Goal: Entertainment & Leisure: Consume media (video, audio)

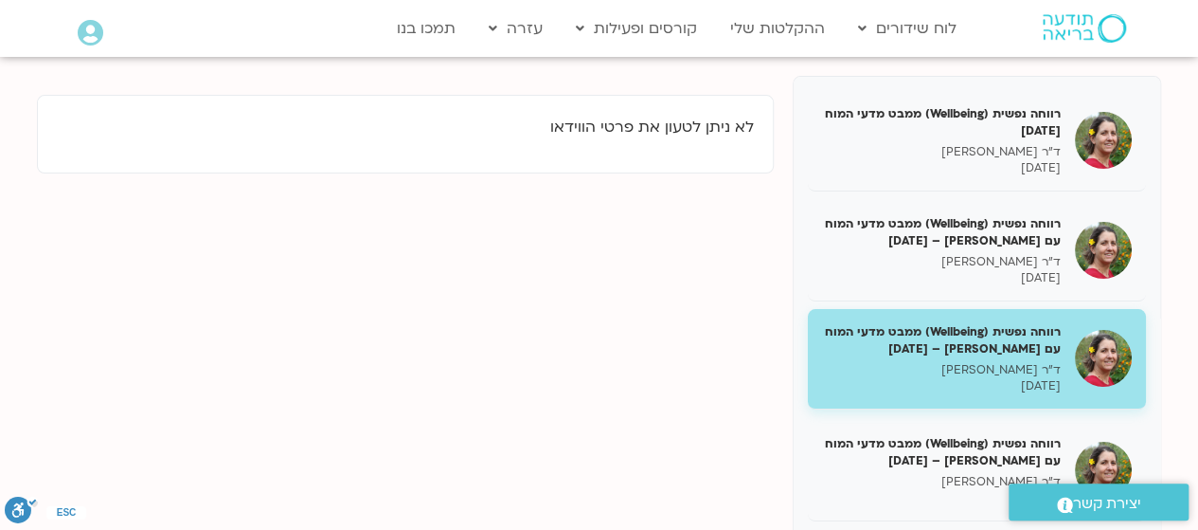
click at [1013, 379] on p "14/02/2025" at bounding box center [941, 386] width 239 height 16
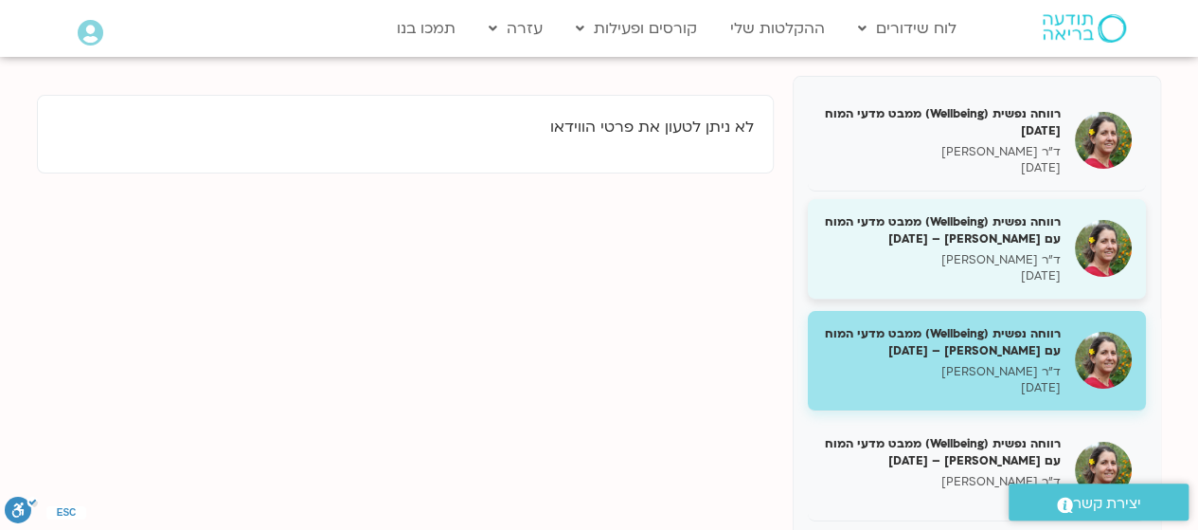
click at [1014, 256] on p "ד"ר נועה אלבלדה" at bounding box center [941, 260] width 239 height 16
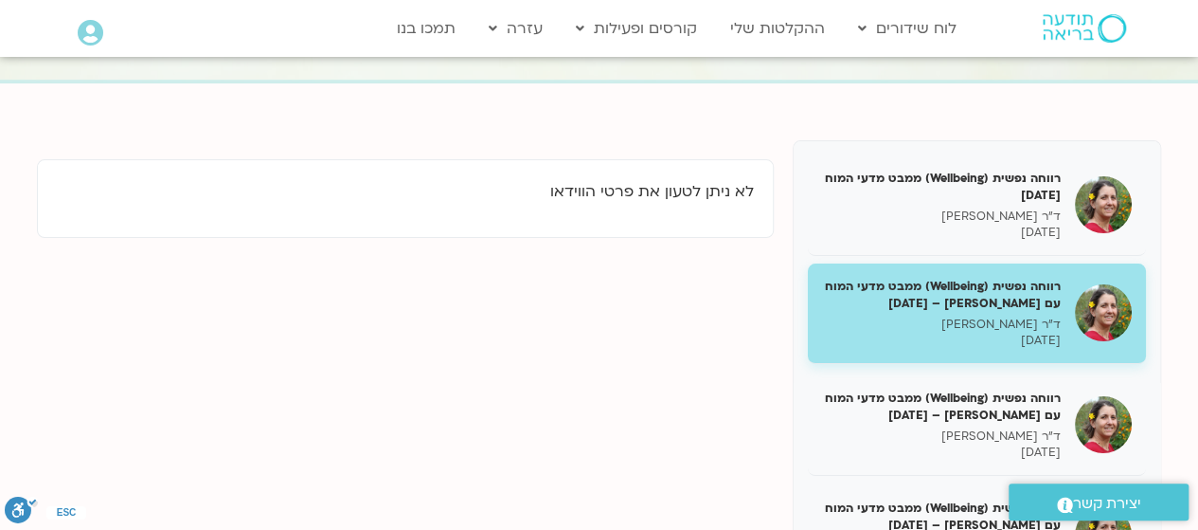
scroll to position [227, 0]
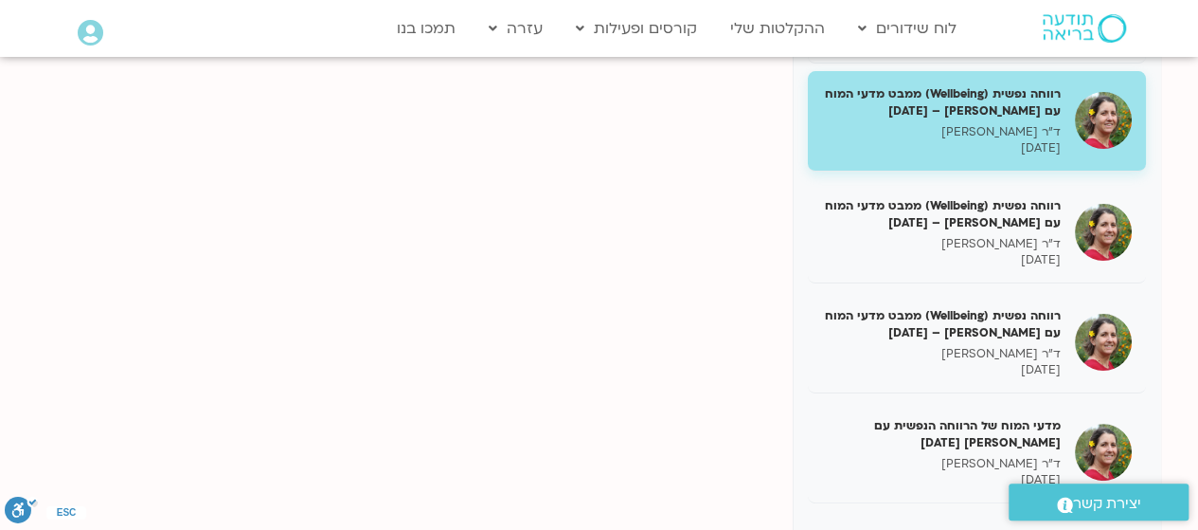
scroll to position [359, 0]
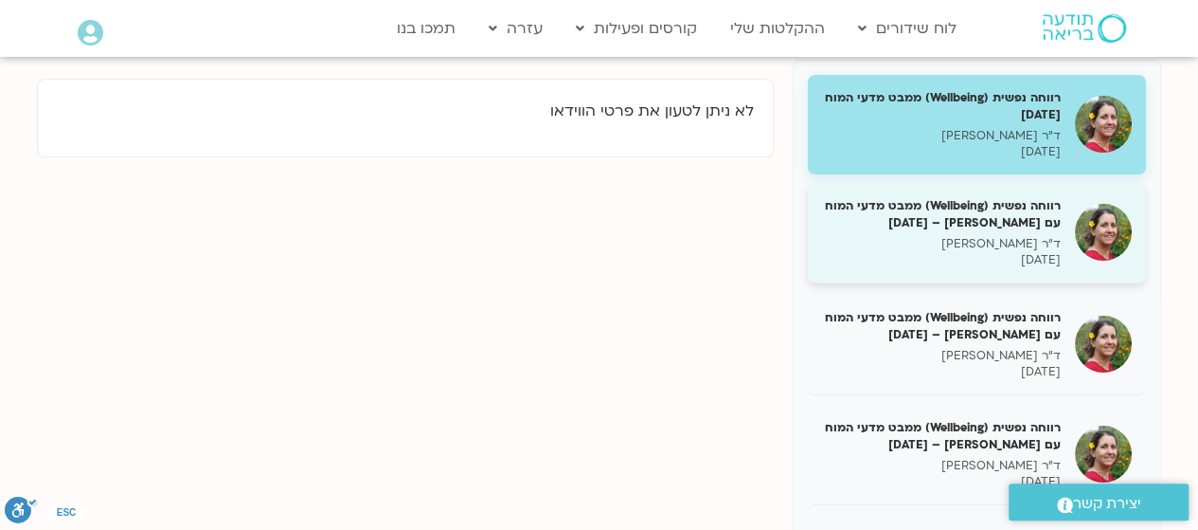
scroll to position [135, 0]
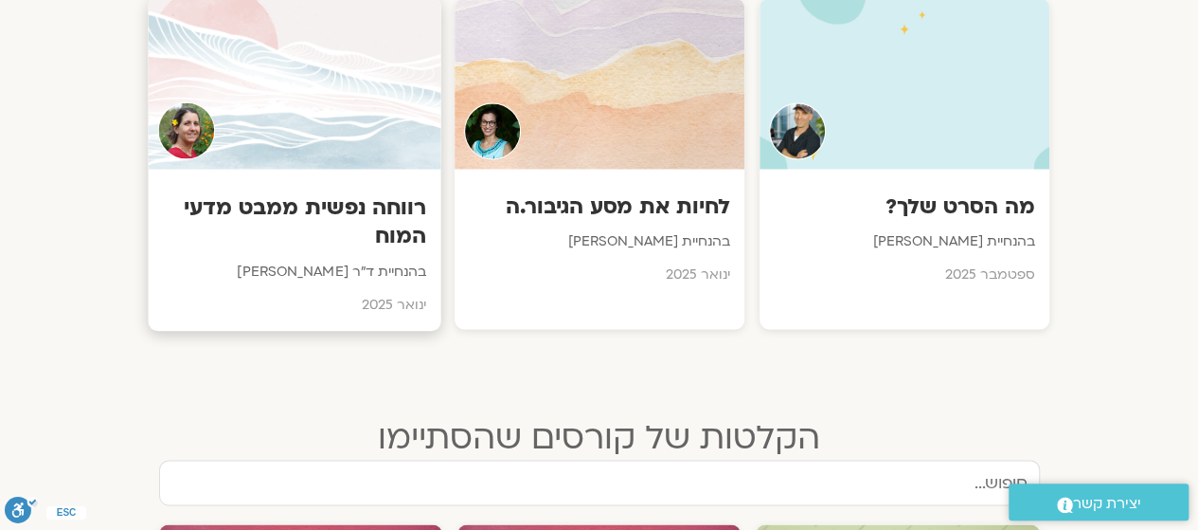
click at [267, 250] on div "רווחה נפשית ממבט מדעי המוח בהנחיית ד"ר [PERSON_NAME] [DATE]" at bounding box center [294, 250] width 293 height 162
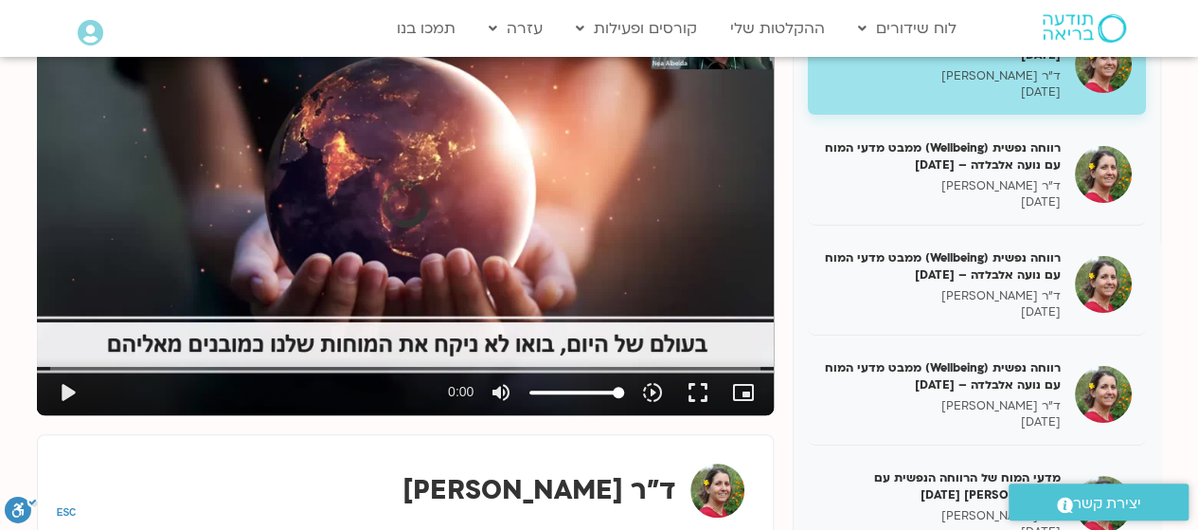
scroll to position [307, 0]
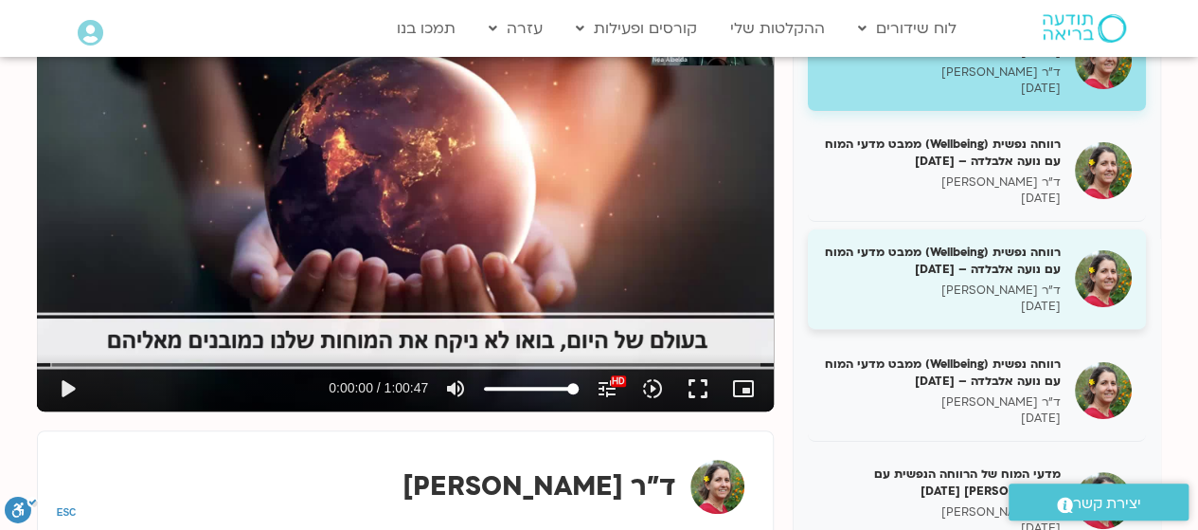
click at [997, 284] on p "ד"ר [PERSON_NAME]" at bounding box center [941, 290] width 239 height 16
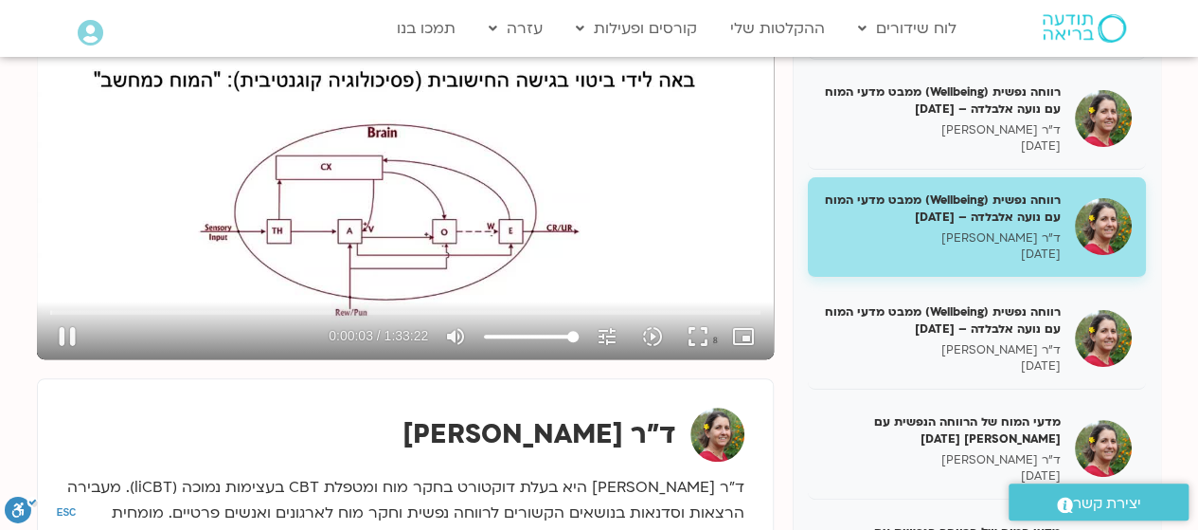
scroll to position [389, 0]
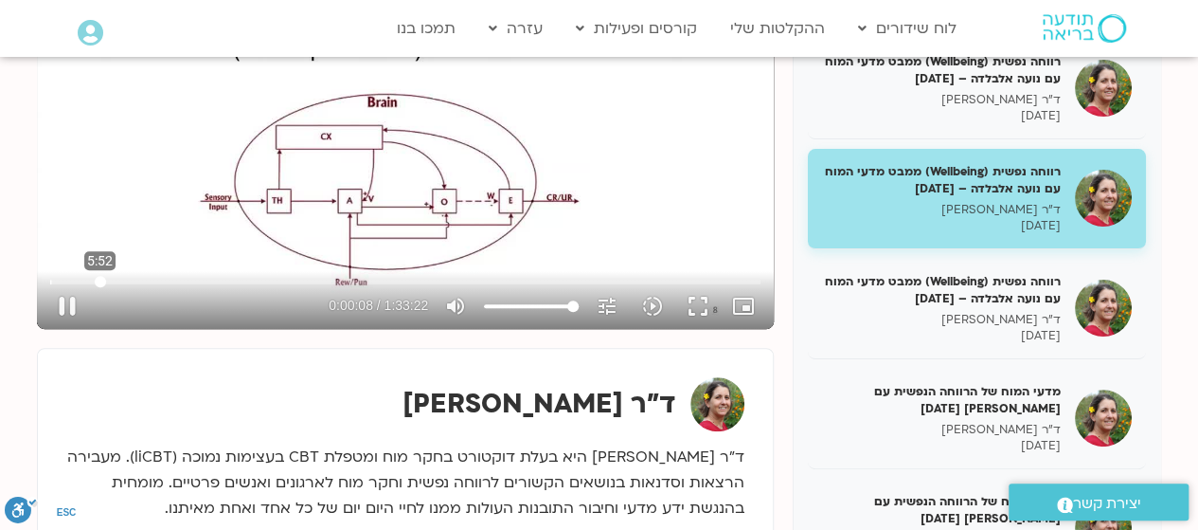
click at [99, 281] on input "Seek" at bounding box center [405, 281] width 710 height 11
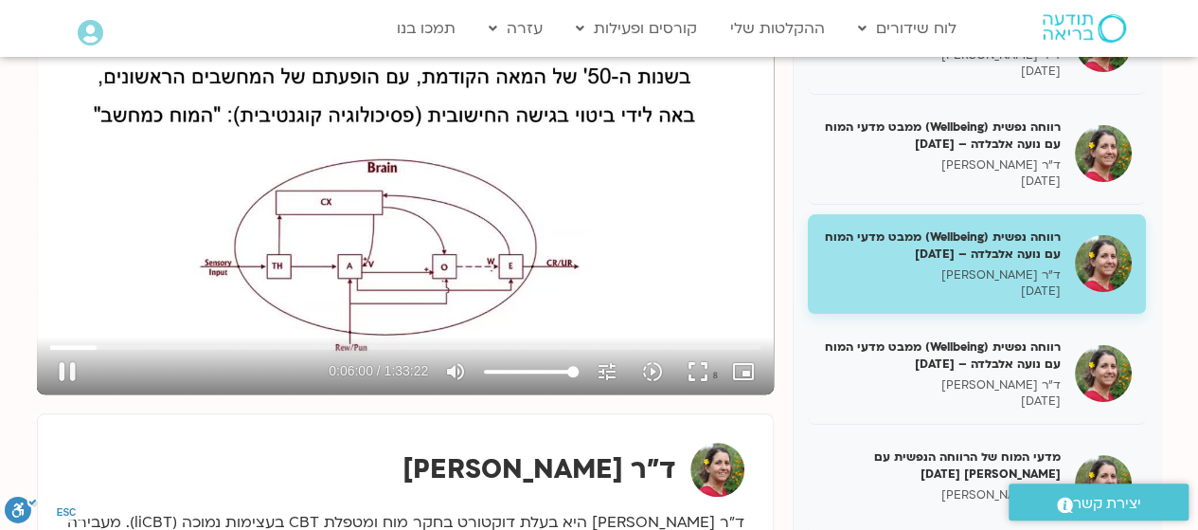
scroll to position [323, 0]
click at [228, 348] on input "Seek" at bounding box center [405, 347] width 710 height 11
click at [263, 350] on input "Seek" at bounding box center [405, 347] width 710 height 11
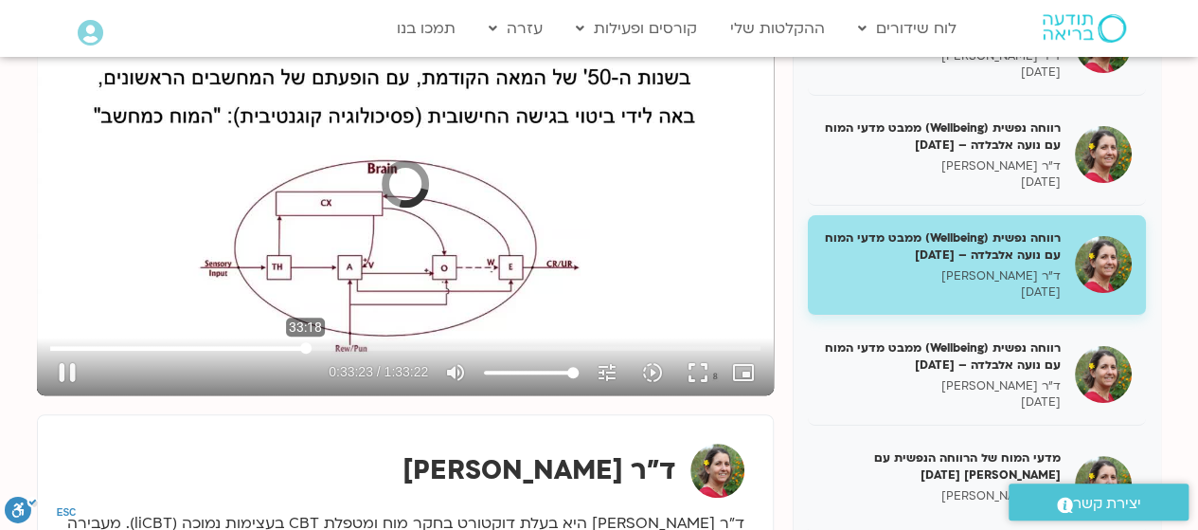
click at [305, 349] on input "Seek" at bounding box center [405, 347] width 710 height 11
click at [296, 349] on input "Seek" at bounding box center [405, 347] width 710 height 11
click at [283, 349] on input "Seek" at bounding box center [405, 347] width 710 height 11
click at [270, 348] on input "Seek" at bounding box center [405, 347] width 710 height 11
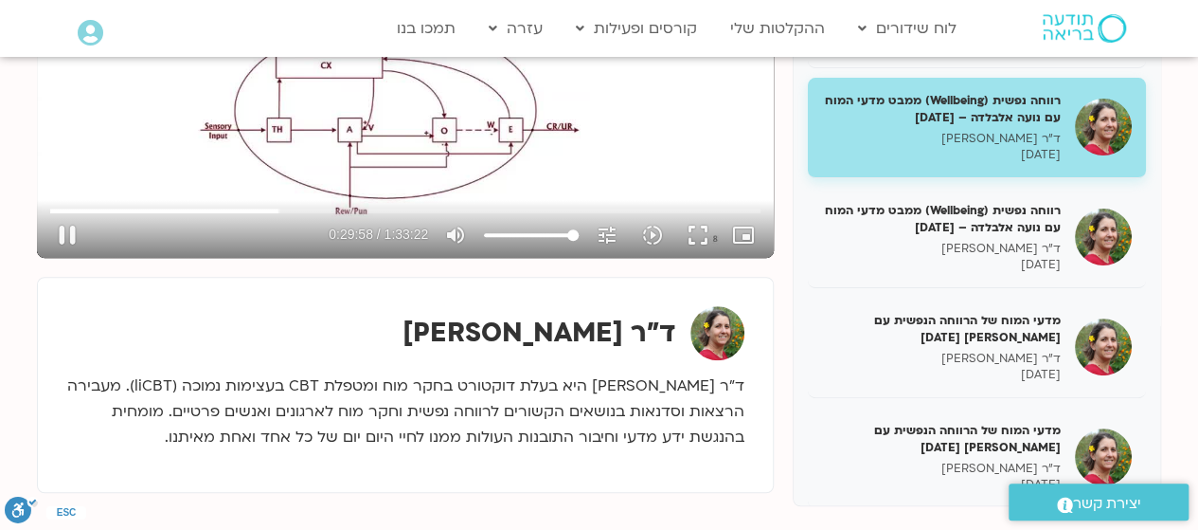
scroll to position [464, 0]
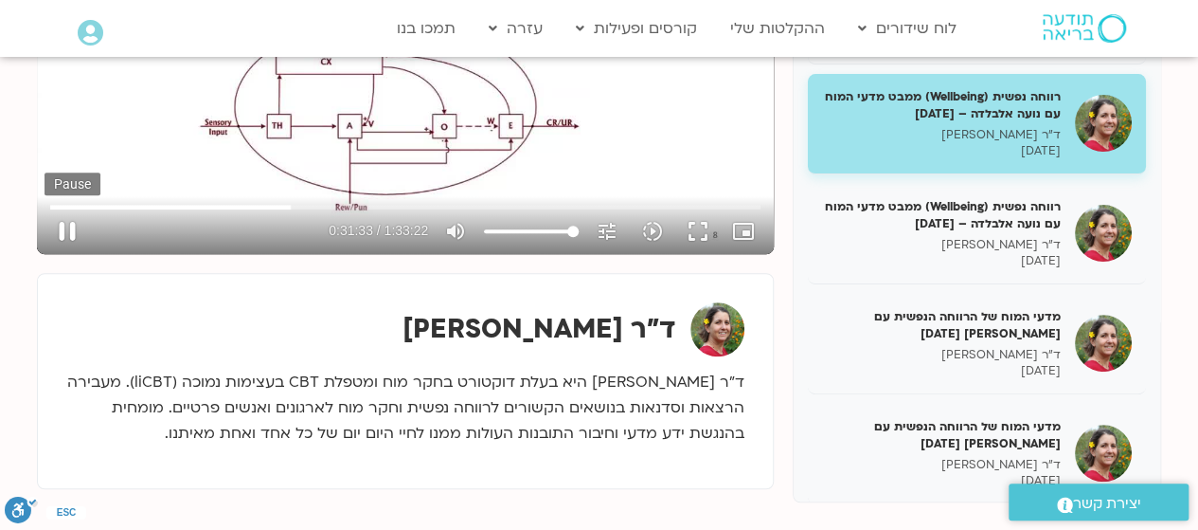
click at [68, 228] on button "pause" at bounding box center [67, 230] width 45 height 45
click at [64, 248] on button "play_arrow" at bounding box center [67, 230] width 45 height 45
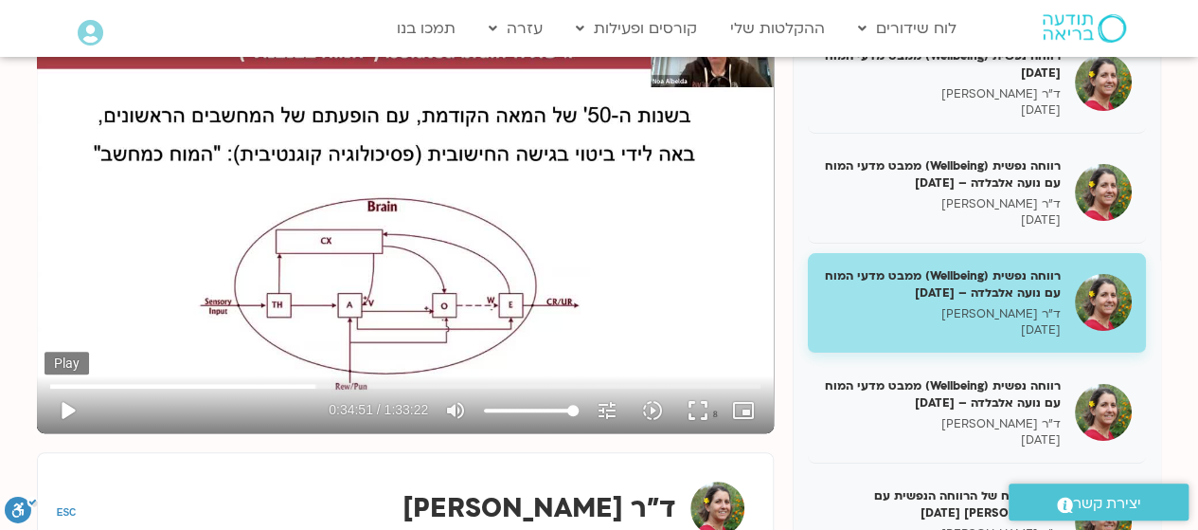
scroll to position [280, 0]
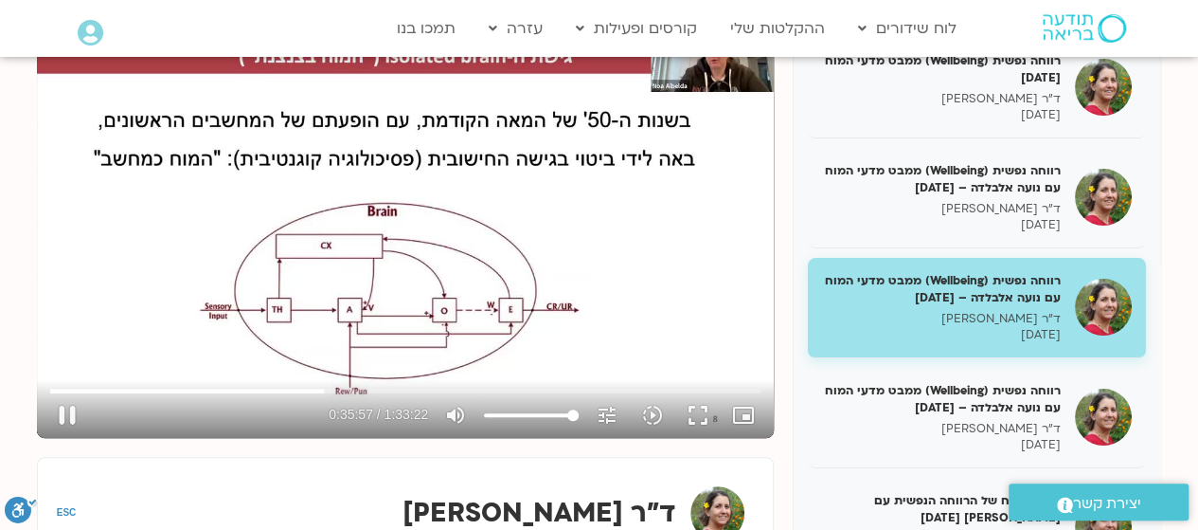
type input "2157.59708"
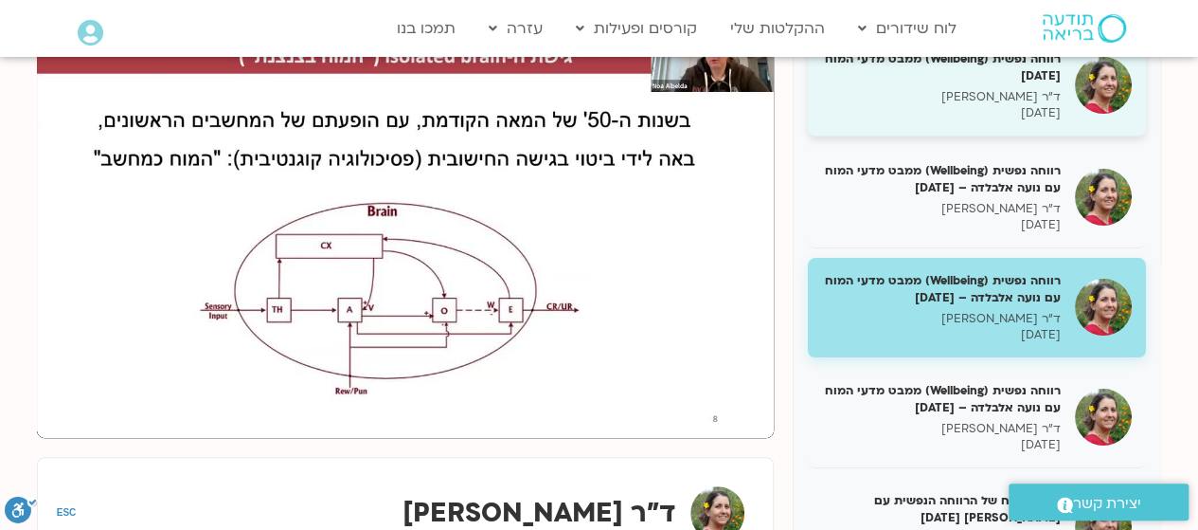
click at [849, 107] on p "[DATE]" at bounding box center [941, 113] width 239 height 16
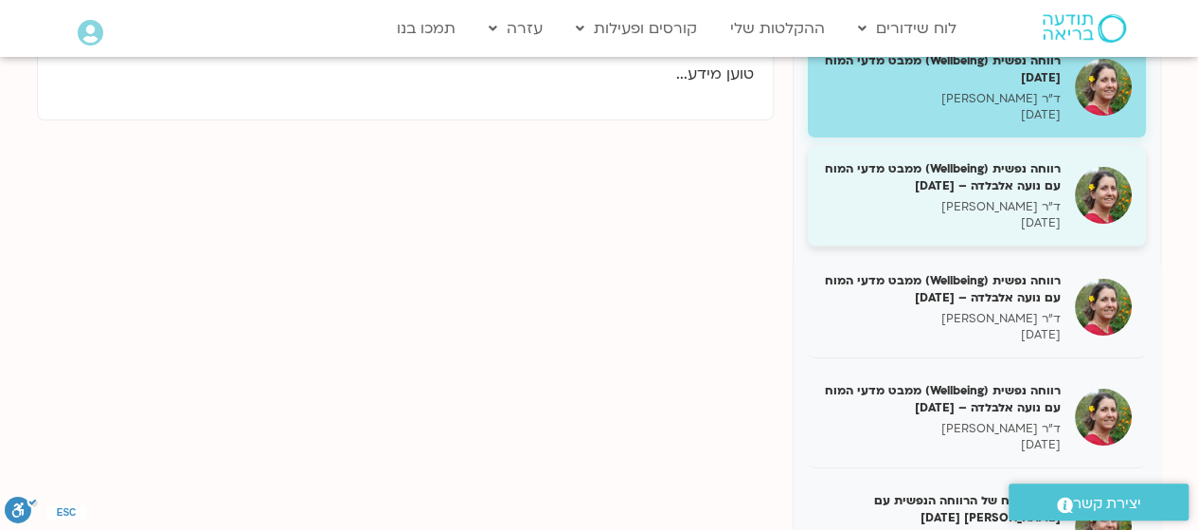
click at [950, 163] on h5 "רווחה נפשית (Wellbeing) ממבט מדעי המוח עם נועה אלבלדה – [DATE]" at bounding box center [941, 177] width 239 height 34
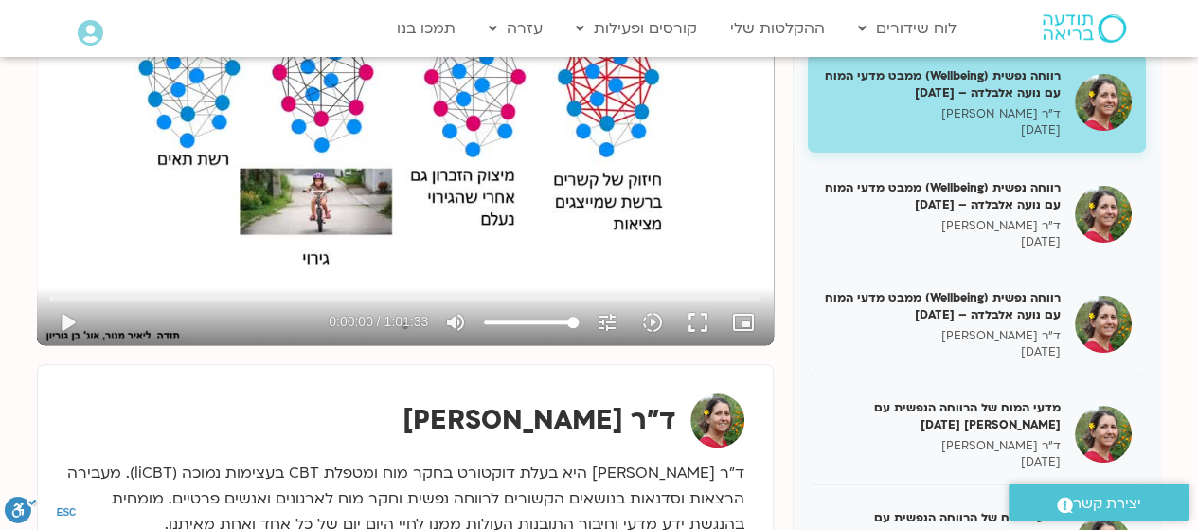
scroll to position [375, 0]
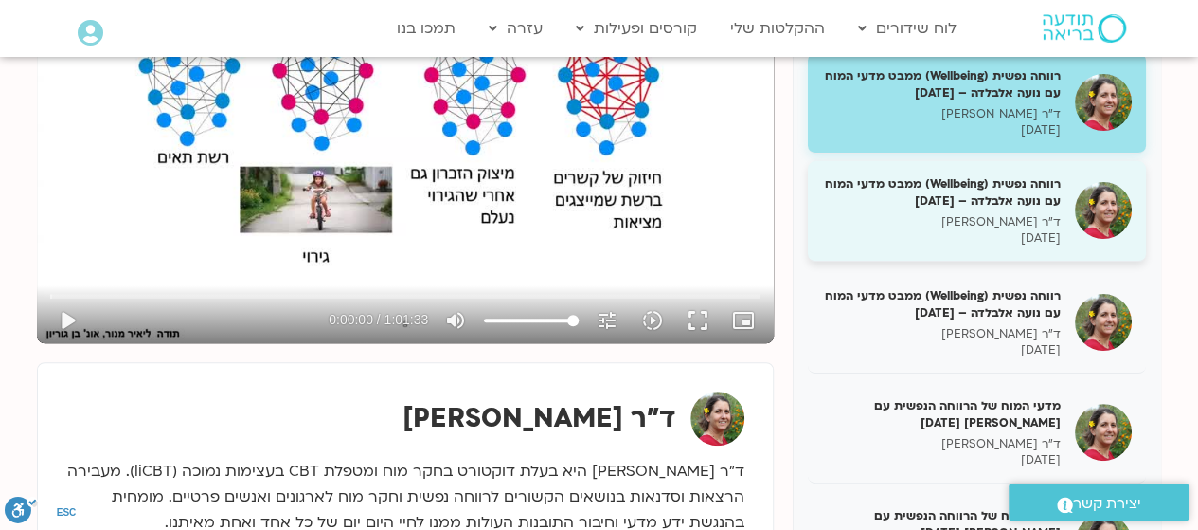
click at [943, 203] on h5 "רווחה נפשית (Wellbeing) ממבט מדעי המוח עם נועה אלבלדה – [DATE]" at bounding box center [941, 192] width 239 height 34
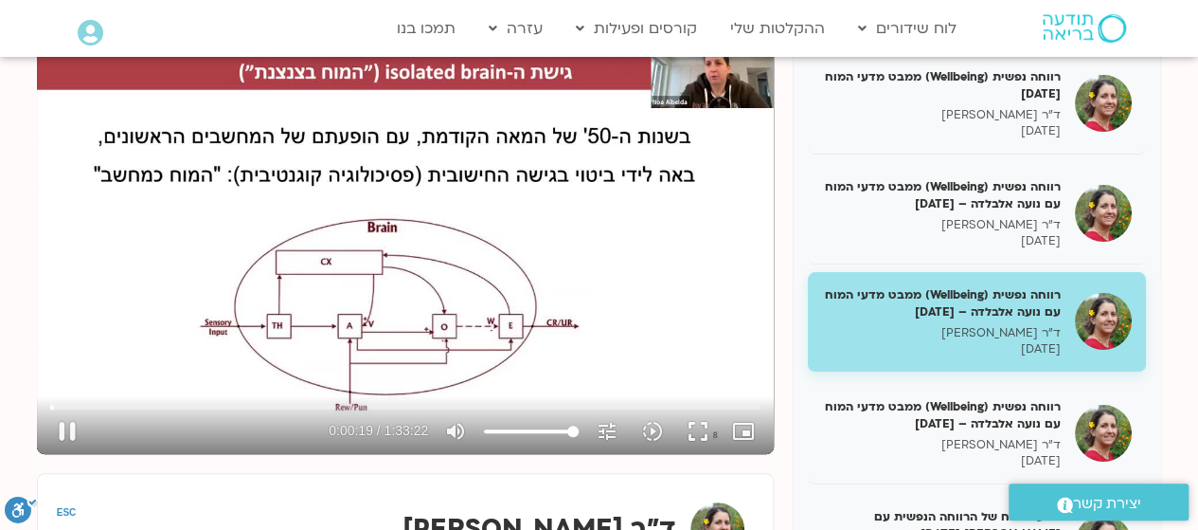
scroll to position [265, 0]
click at [333, 393] on div "Skip Ad play_arrow 0:00:19 / 1:33:22 volume_up Mute tune Resolution Auto 720p s…" at bounding box center [406, 422] width 722 height 62
click at [66, 430] on button "play_arrow" at bounding box center [67, 429] width 45 height 45
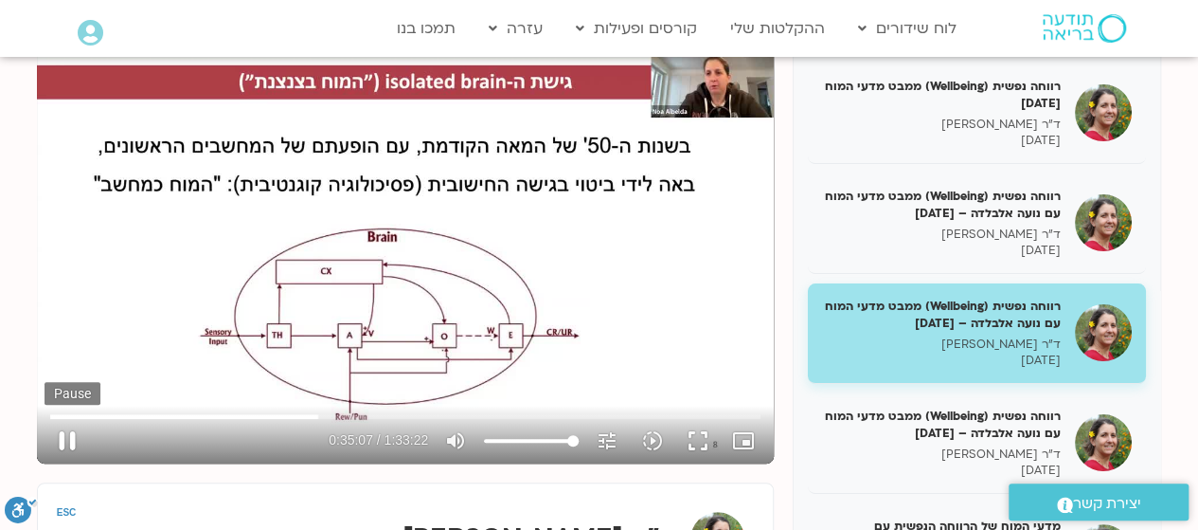
scroll to position [252, 0]
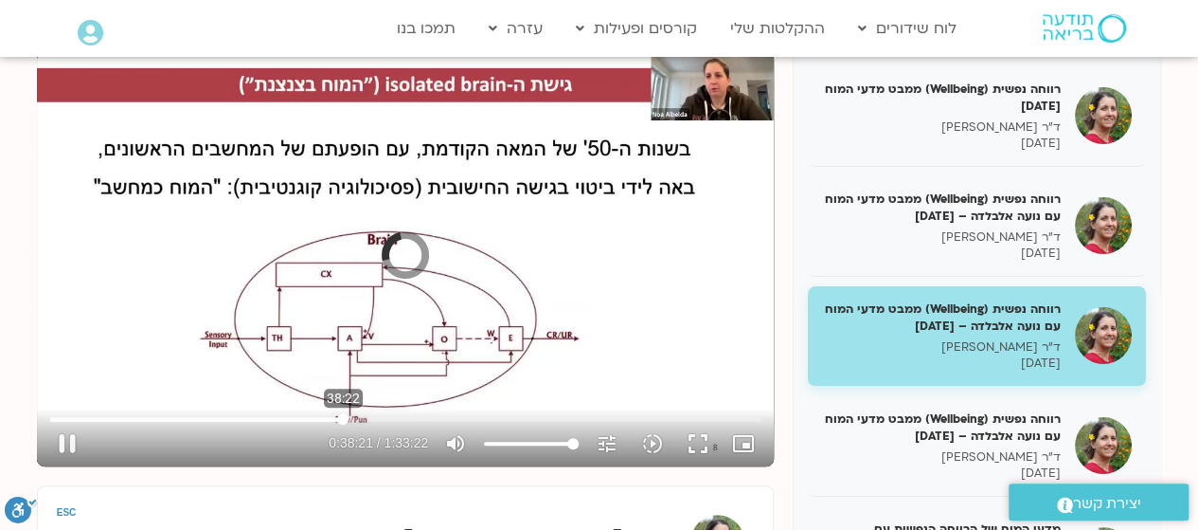
click at [343, 420] on input "Seek" at bounding box center [405, 418] width 710 height 11
click at [327, 421] on input "Seek" at bounding box center [405, 418] width 710 height 11
click at [69, 447] on button "pause" at bounding box center [67, 443] width 45 height 45
type input "2356.341968"
click at [69, 447] on button "play_arrow" at bounding box center [67, 443] width 45 height 45
